Goal: Transaction & Acquisition: Subscribe to service/newsletter

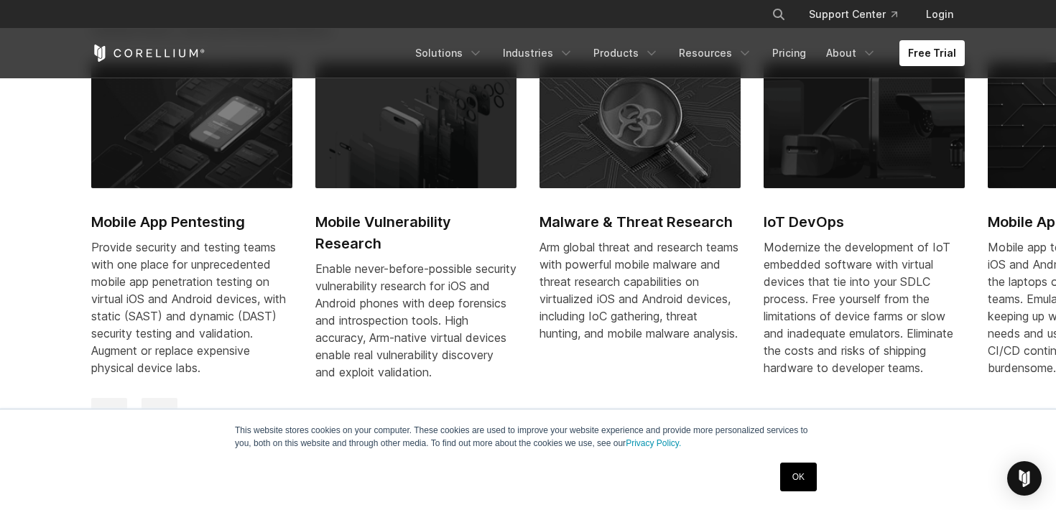
scroll to position [690, 0]
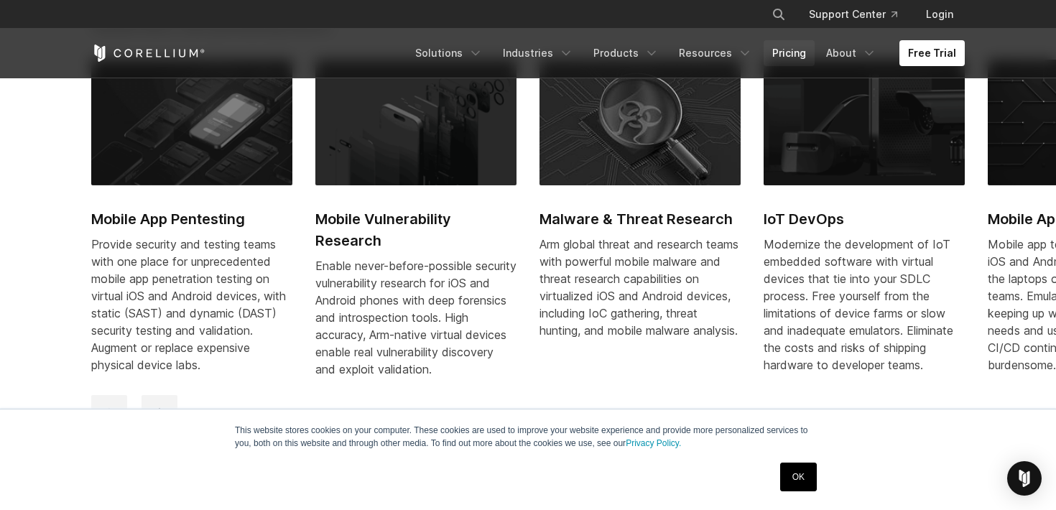
click at [802, 49] on link "Pricing" at bounding box center [789, 53] width 51 height 26
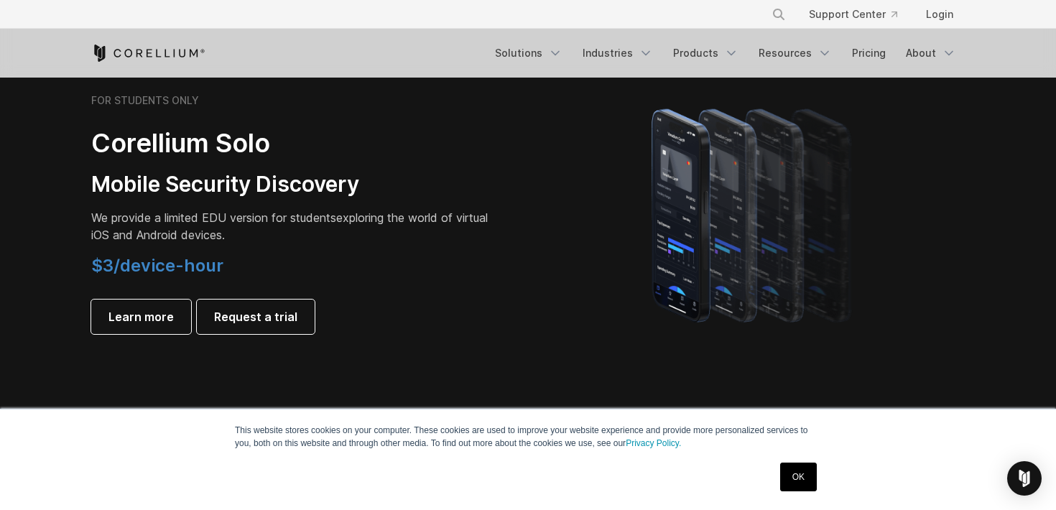
scroll to position [1014, 0]
